Goal: Transaction & Acquisition: Book appointment/travel/reservation

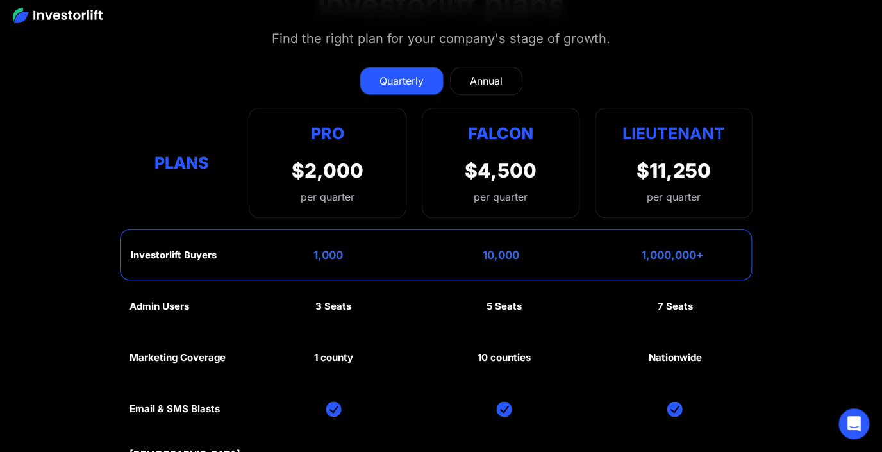
scroll to position [4905, 0]
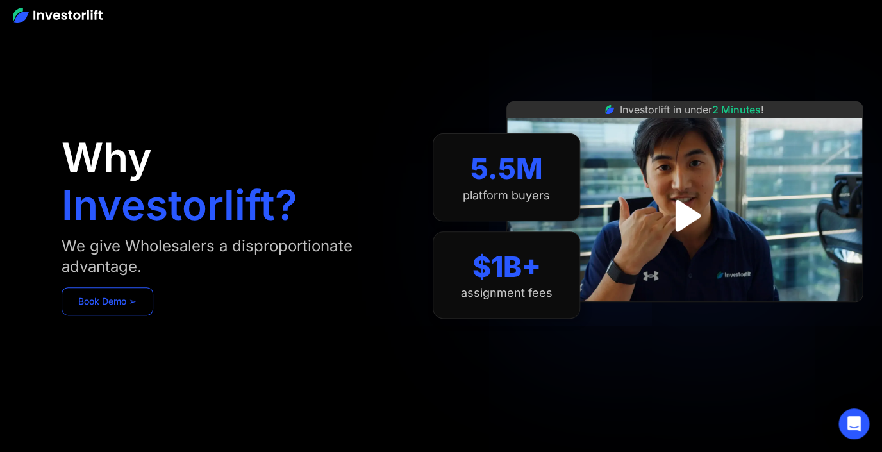
click at [110, 301] on link "Book Demo ➢" at bounding box center [108, 301] width 92 height 28
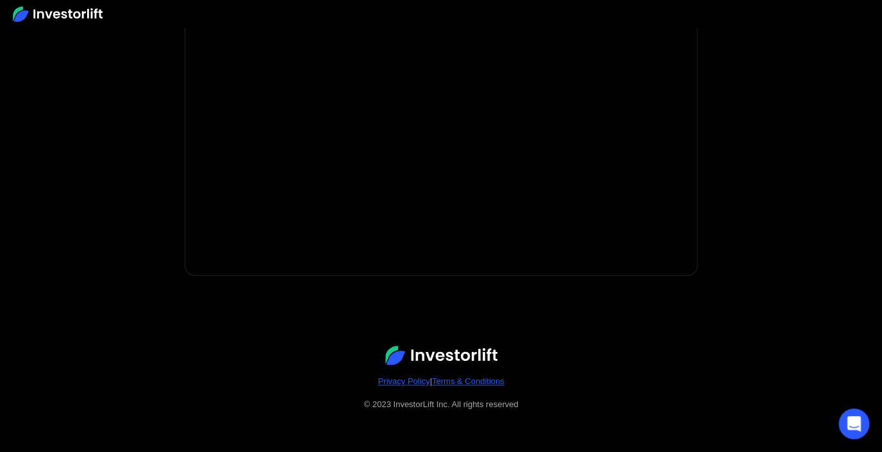
scroll to position [18, 0]
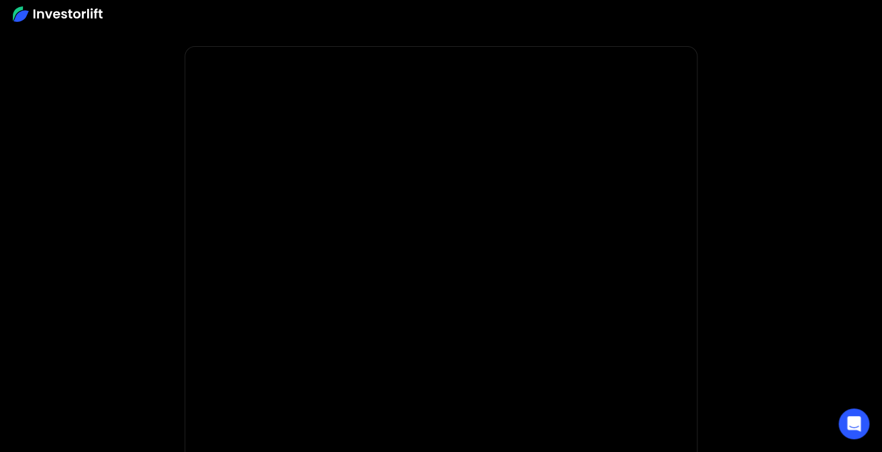
click at [72, 21] on img at bounding box center [58, 13] width 90 height 15
click at [72, 11] on img at bounding box center [58, 13] width 90 height 15
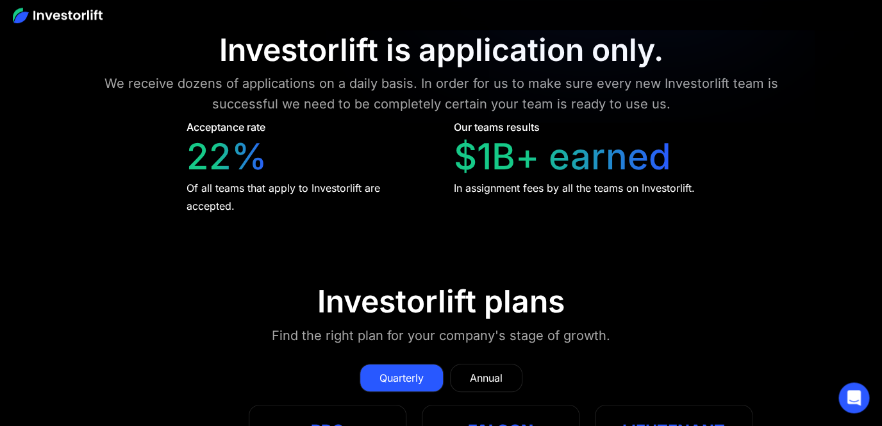
scroll to position [5999, 0]
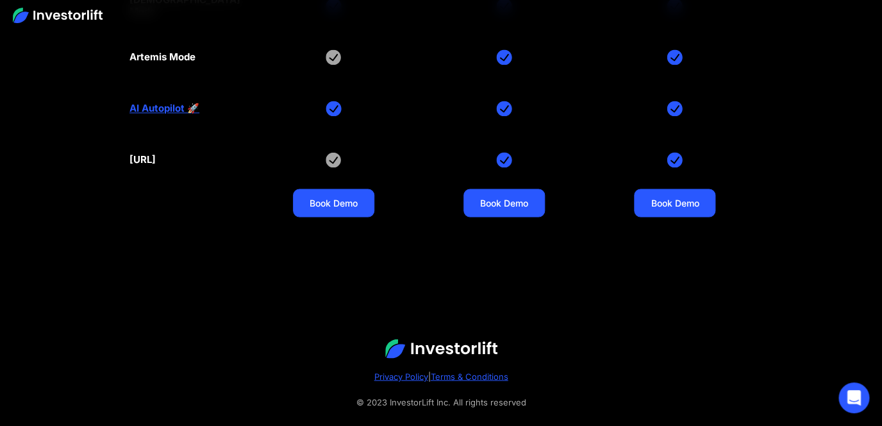
click at [406, 370] on link "Privacy Policy" at bounding box center [401, 375] width 54 height 10
